Goal: Task Accomplishment & Management: Manage account settings

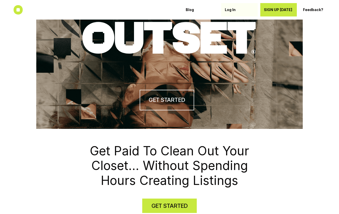
click at [229, 8] on p "Log In" at bounding box center [239, 10] width 29 height 4
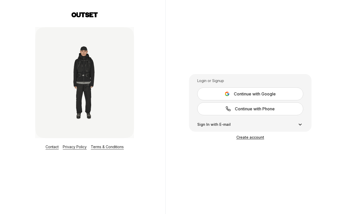
click at [249, 94] on span "Continue with Google" at bounding box center [255, 94] width 42 height 6
